Goal: Task Accomplishment & Management: Complete application form

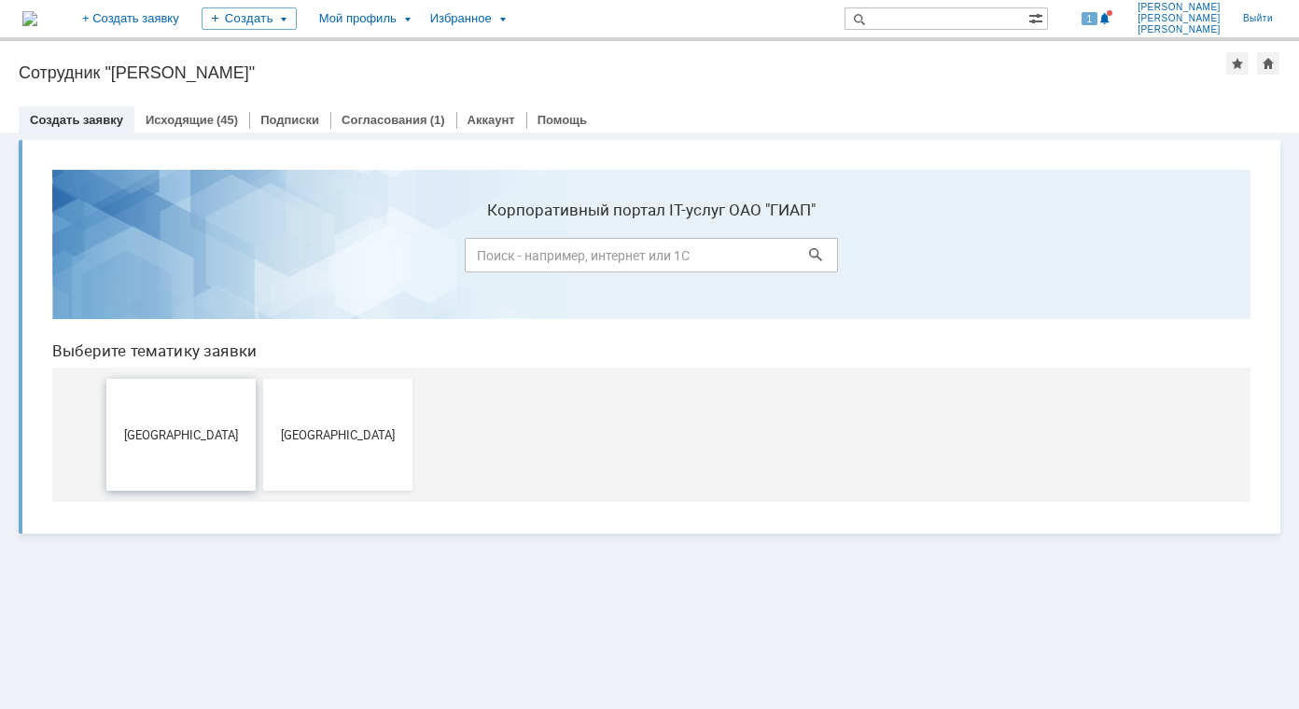
click at [176, 431] on span "[GEOGRAPHIC_DATA]" at bounding box center [181, 435] width 138 height 14
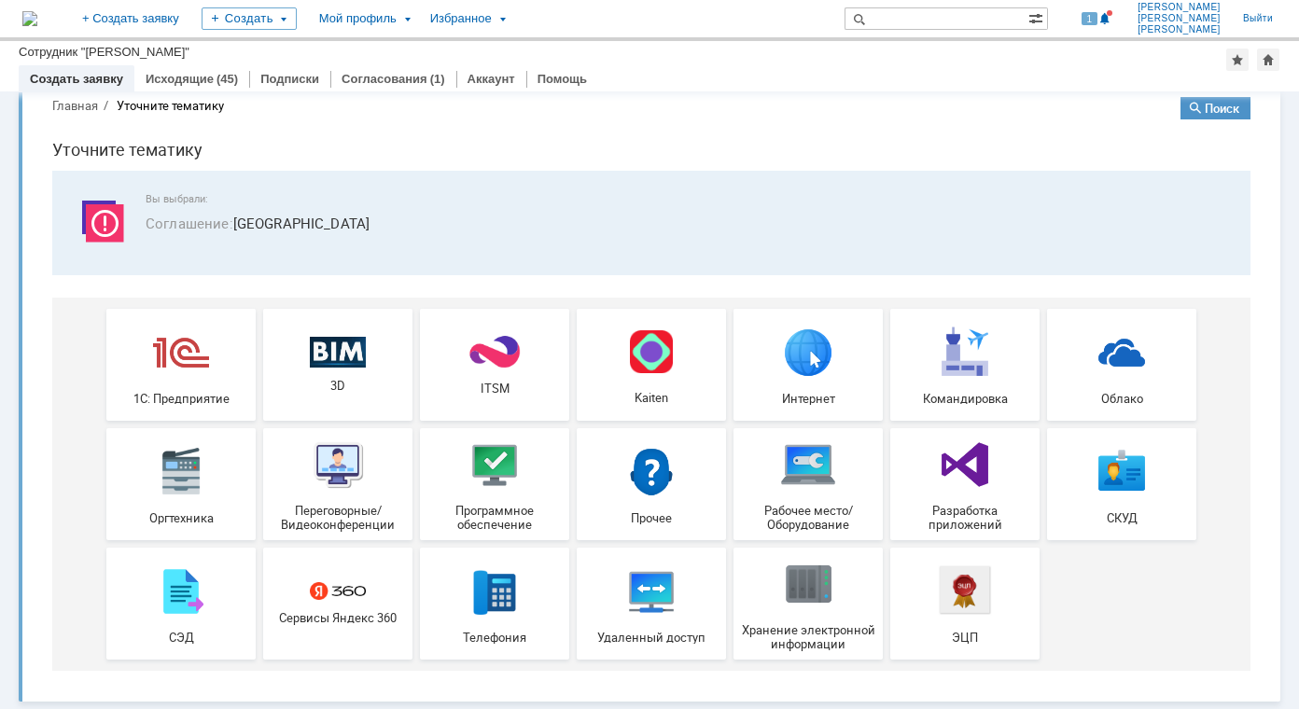
scroll to position [32, 0]
click at [486, 360] on img at bounding box center [495, 352] width 56 height 36
click at [804, 590] on img at bounding box center [808, 584] width 56 height 56
click at [467, 350] on img at bounding box center [495, 352] width 56 height 36
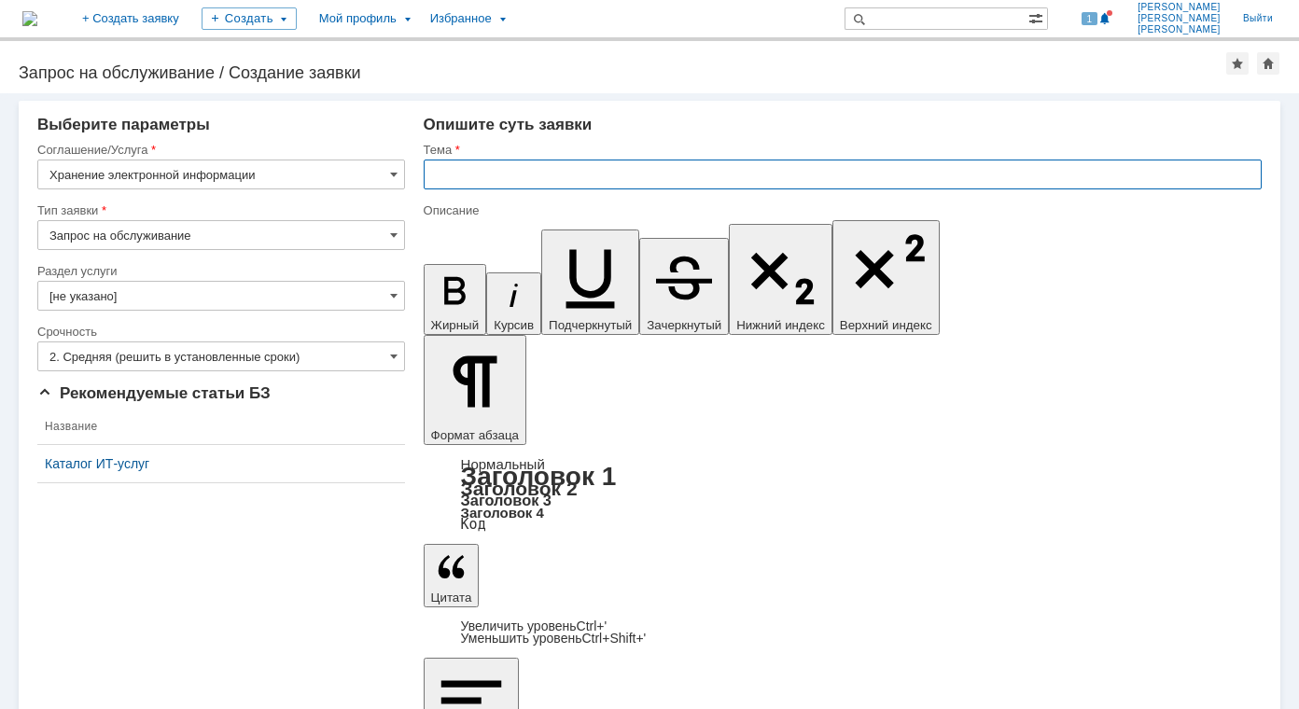
click at [552, 168] on input "text" at bounding box center [843, 175] width 838 height 30
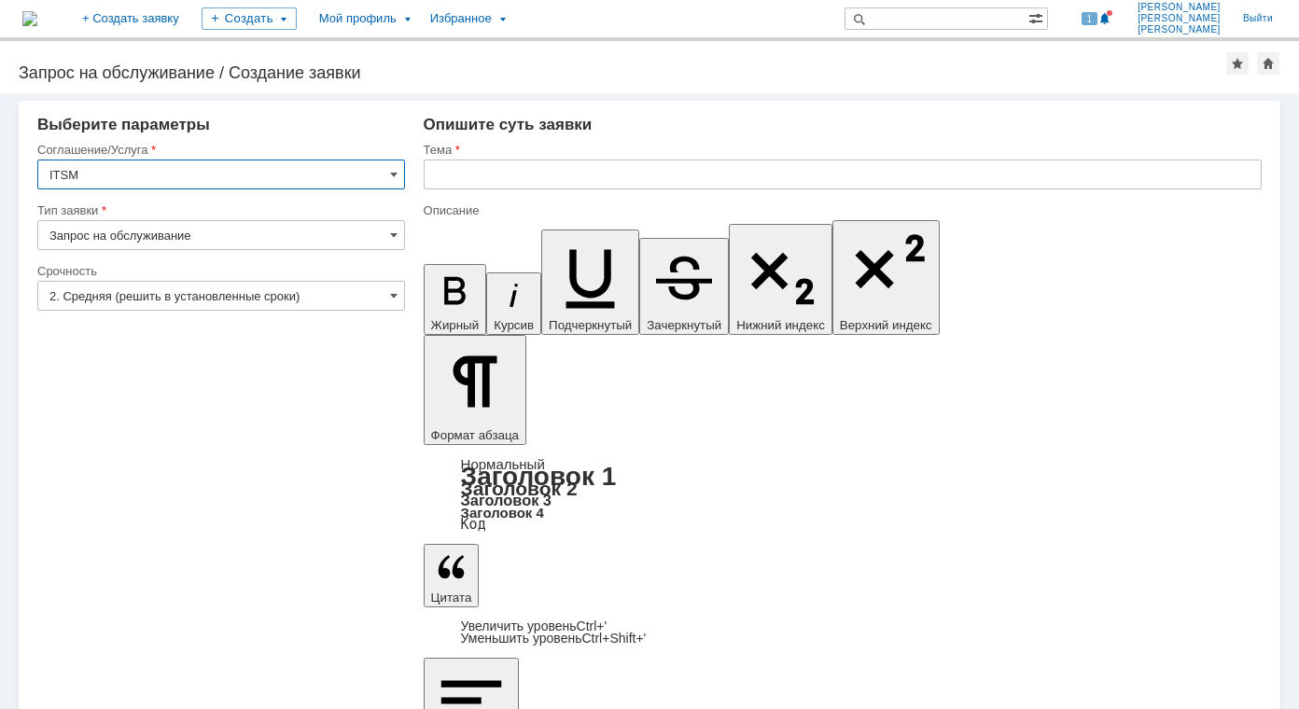
click at [96, 173] on input "ITSM" at bounding box center [221, 175] width 368 height 30
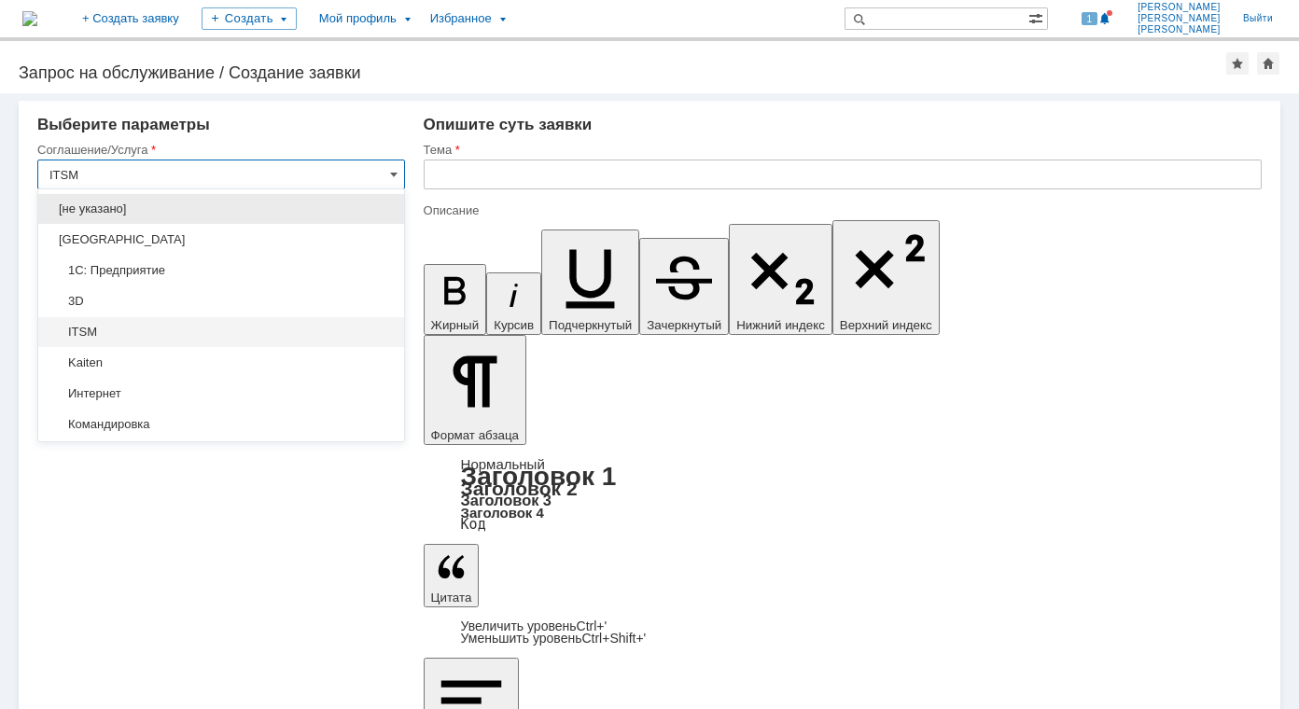
click at [586, 181] on input "text" at bounding box center [843, 175] width 838 height 30
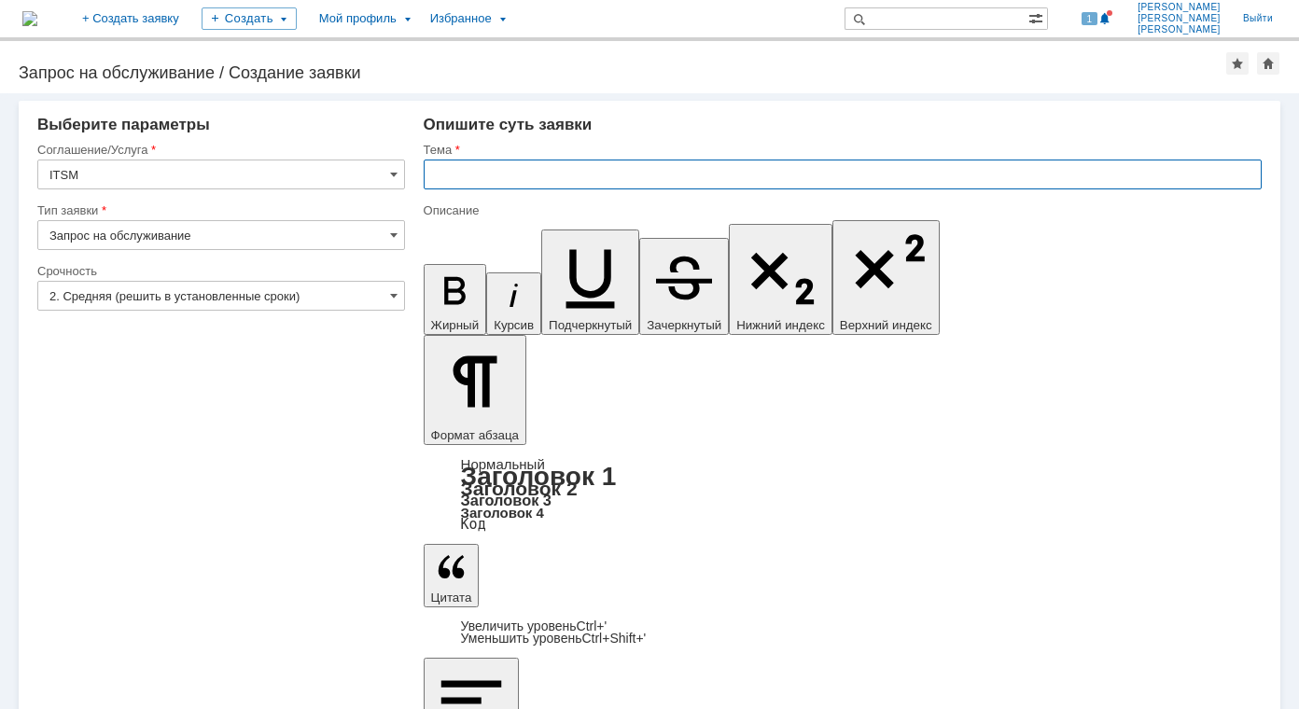
type input "ITSM"
type input "права доступа"
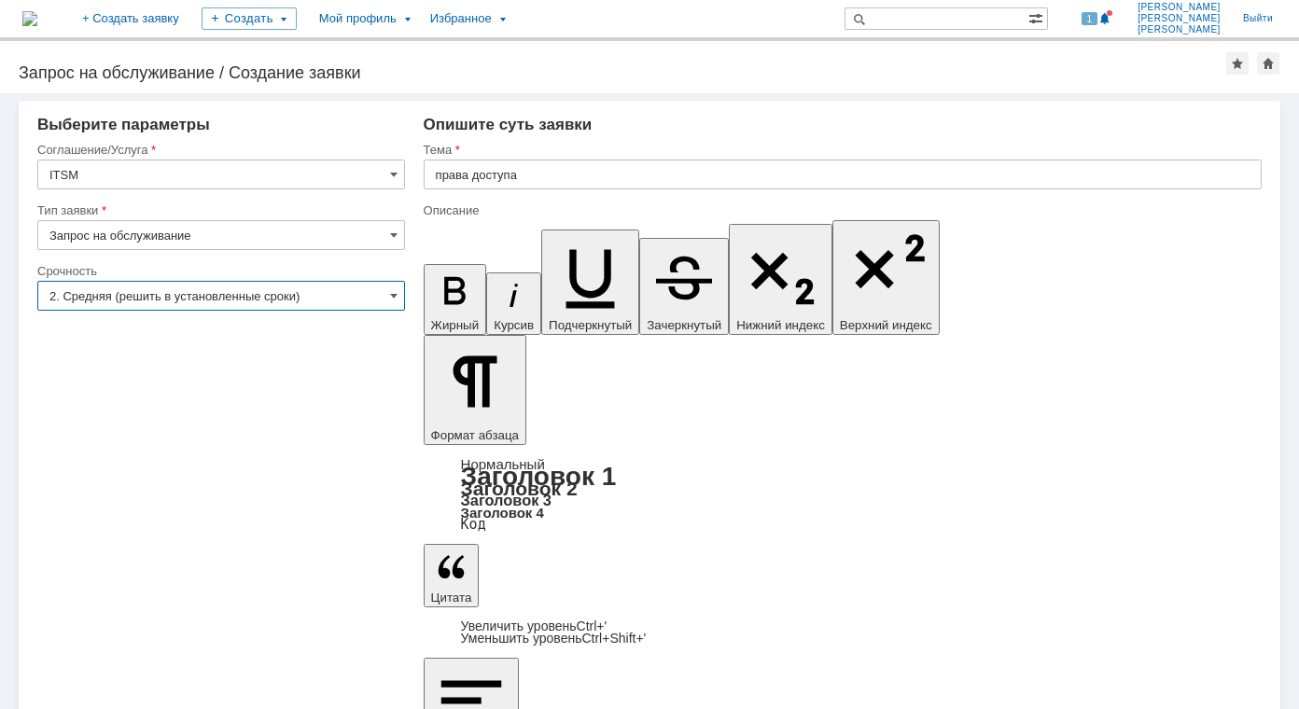
click at [380, 298] on input "2. Средняя (решить в установленные сроки)" at bounding box center [221, 296] width 368 height 30
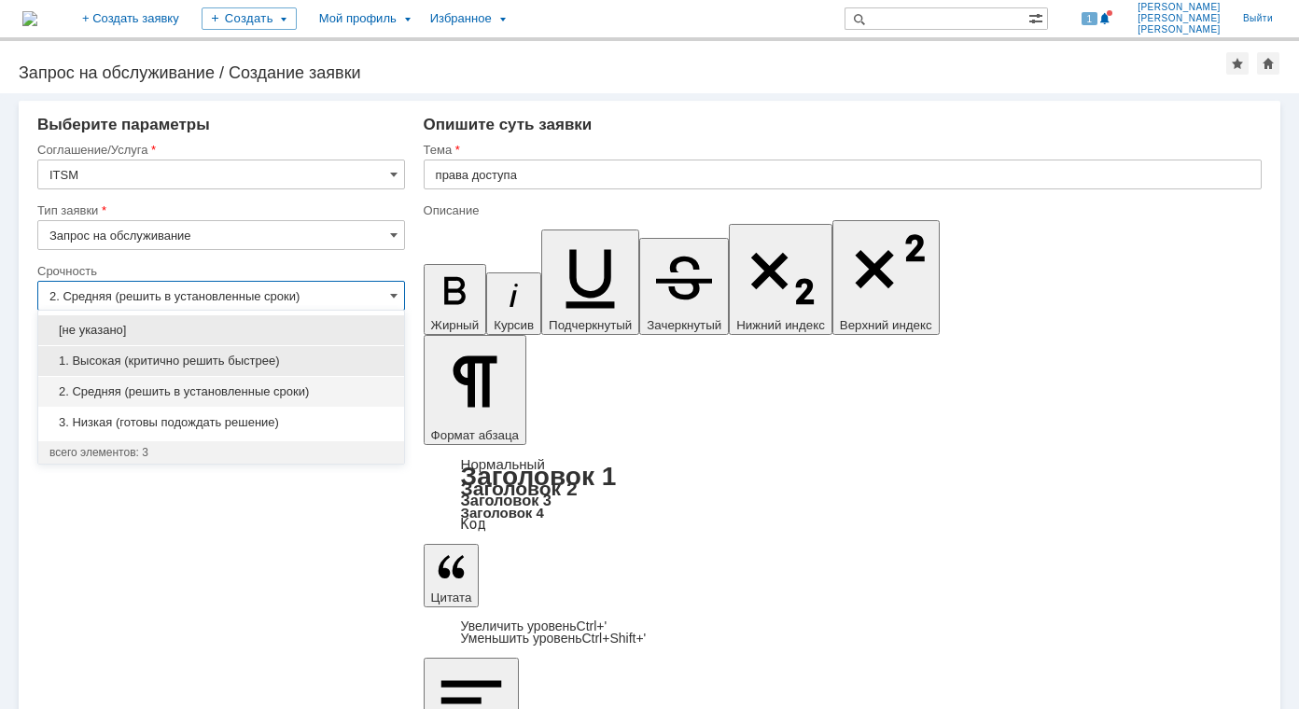
click at [324, 355] on span "1. Высокая (критично решить быстрее)" at bounding box center [221, 361] width 344 height 15
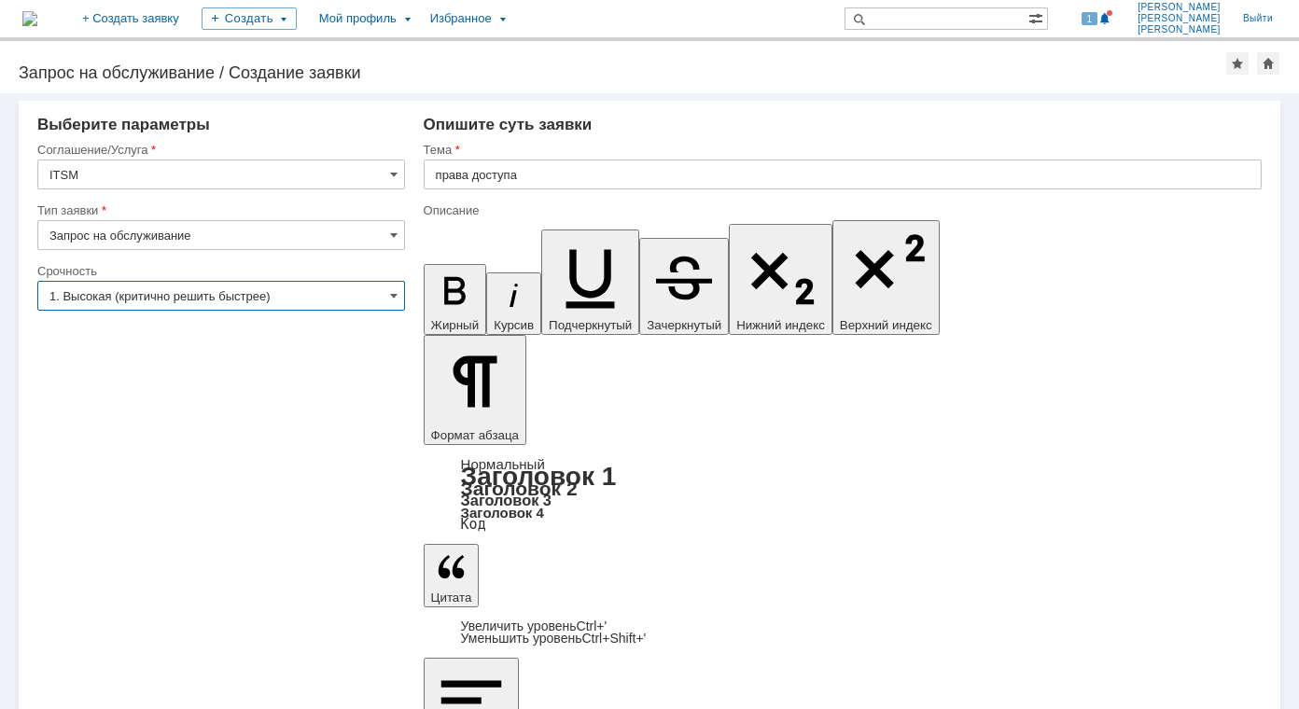
type input "1. Высокая (критично решить быстрее)"
drag, startPoint x: 773, startPoint y: 5288, endPoint x: 735, endPoint y: 5283, distance: 38.7
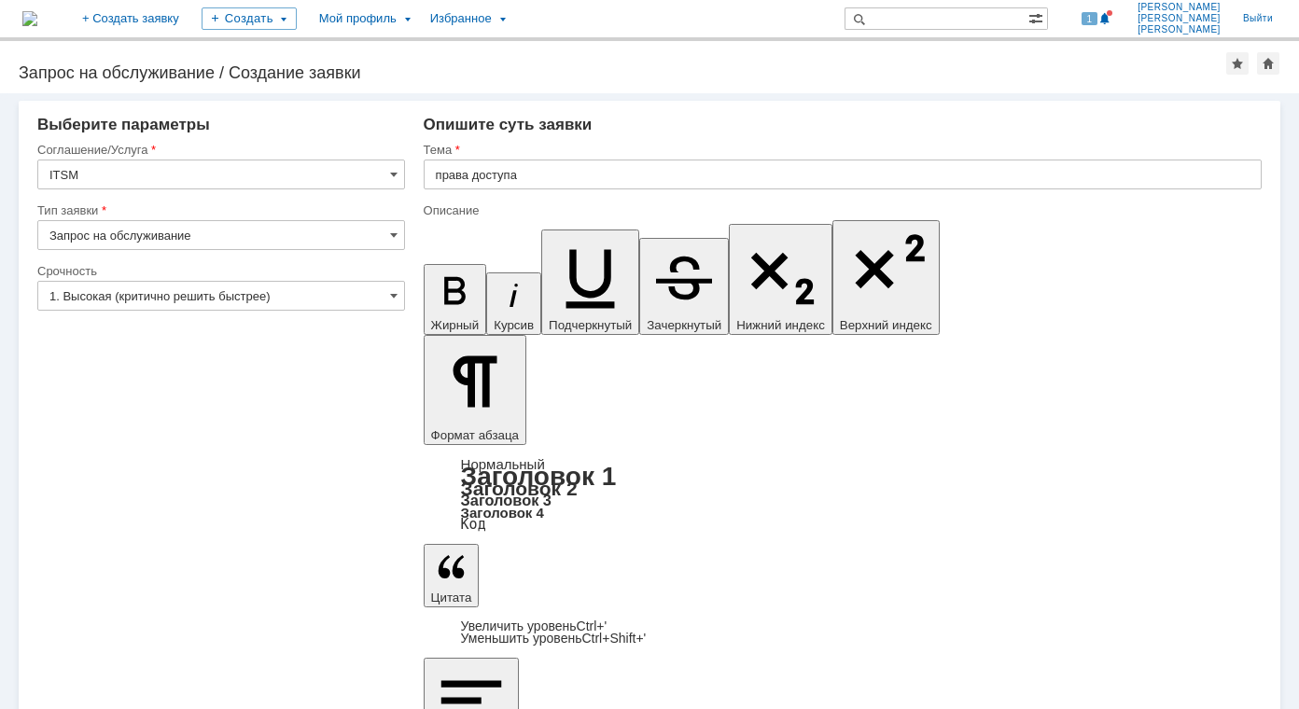
drag, startPoint x: 770, startPoint y: 5293, endPoint x: 728, endPoint y: 5288, distance: 42.3
